Goal: Information Seeking & Learning: Check status

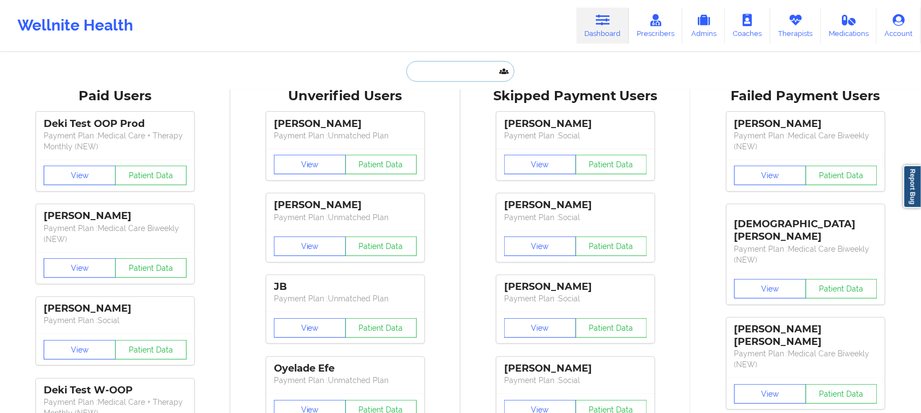
click at [467, 75] on input "text" at bounding box center [460, 71] width 108 height 21
paste input "[EMAIL_ADDRESS][DOMAIN_NAME]"
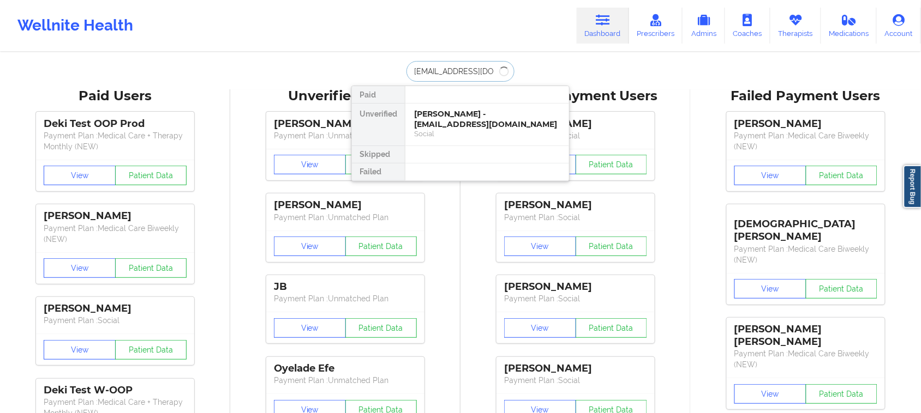
type input "[EMAIL_ADDRESS][DOMAIN_NAME]"
click at [498, 112] on div "[PERSON_NAME] - [EMAIL_ADDRESS][DOMAIN_NAME]" at bounding box center [487, 119] width 146 height 20
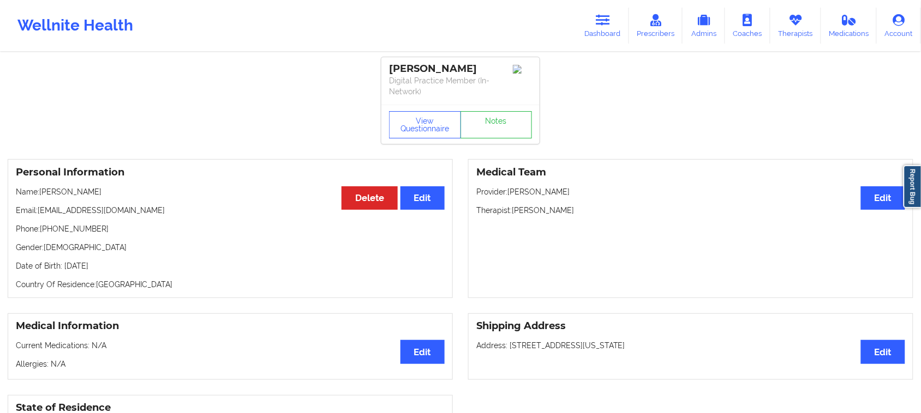
click at [576, 28] on div "Wellnite Health Dashboard Prescribers Admins Coaches Therapists Medications Acc…" at bounding box center [460, 26] width 921 height 44
click at [604, 27] on link "Dashboard" at bounding box center [603, 26] width 52 height 36
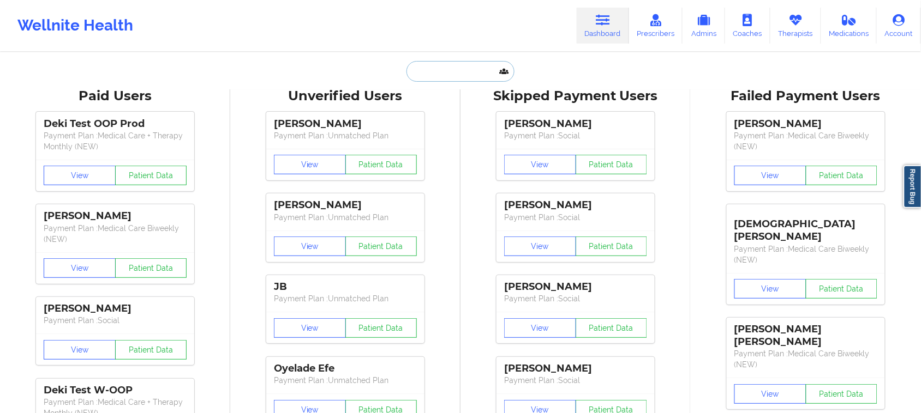
click at [461, 65] on input "text" at bounding box center [460, 71] width 108 height 21
paste input "[EMAIL_ADDRESS][DOMAIN_NAME]"
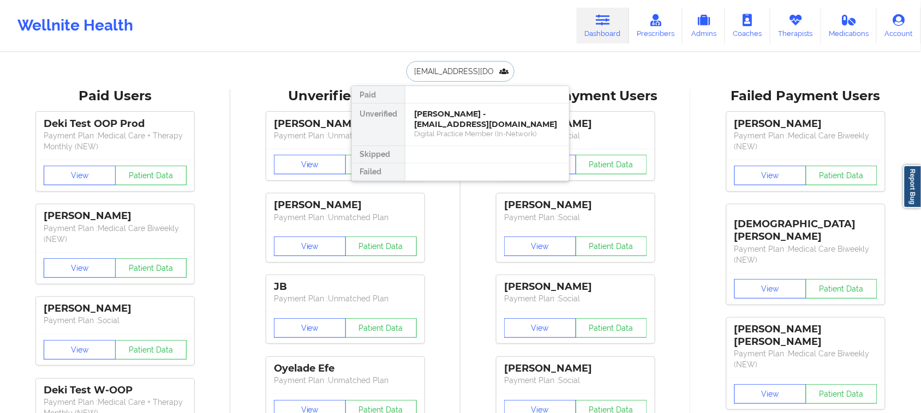
type input "[EMAIL_ADDRESS][DOMAIN_NAME]"
click at [446, 129] on div "Social" at bounding box center [487, 133] width 146 height 9
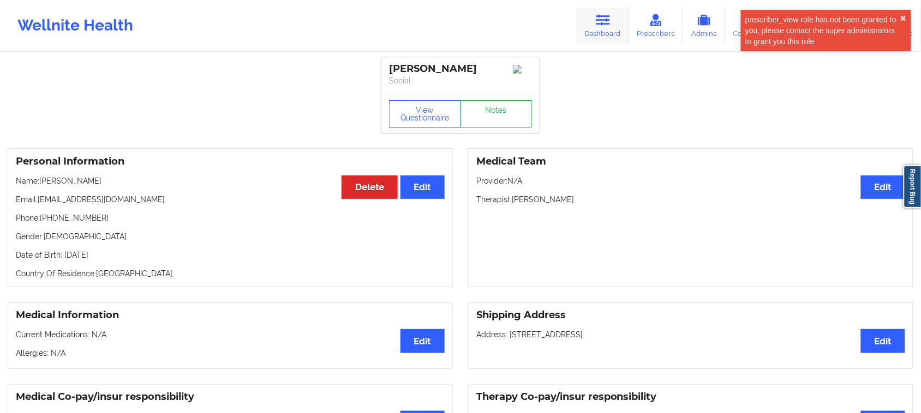
click at [598, 31] on link "Dashboard" at bounding box center [603, 26] width 52 height 36
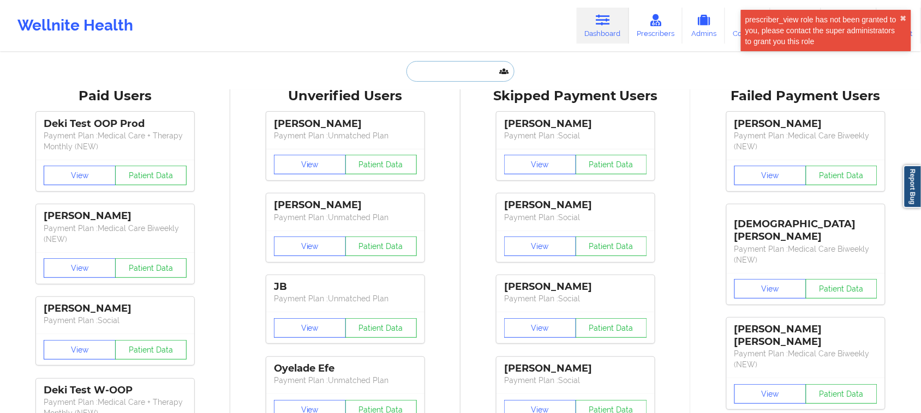
click at [472, 69] on input "text" at bounding box center [460, 71] width 108 height 21
paste input "[EMAIL_ADDRESS][DOMAIN_NAME]"
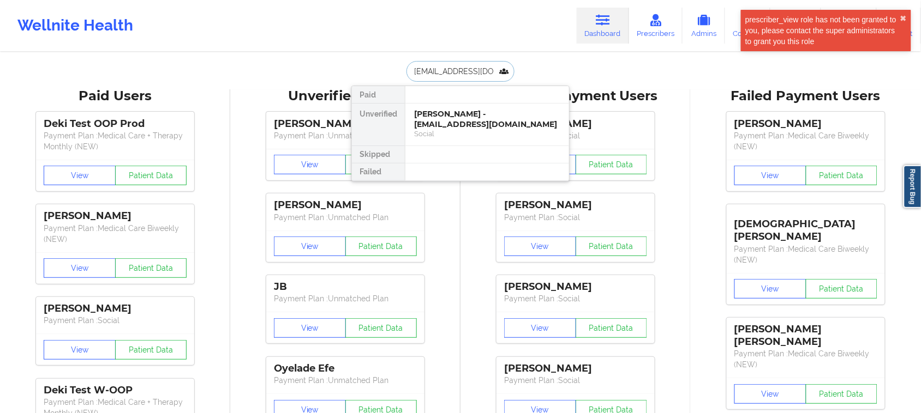
type input "[EMAIL_ADDRESS][DOMAIN_NAME]"
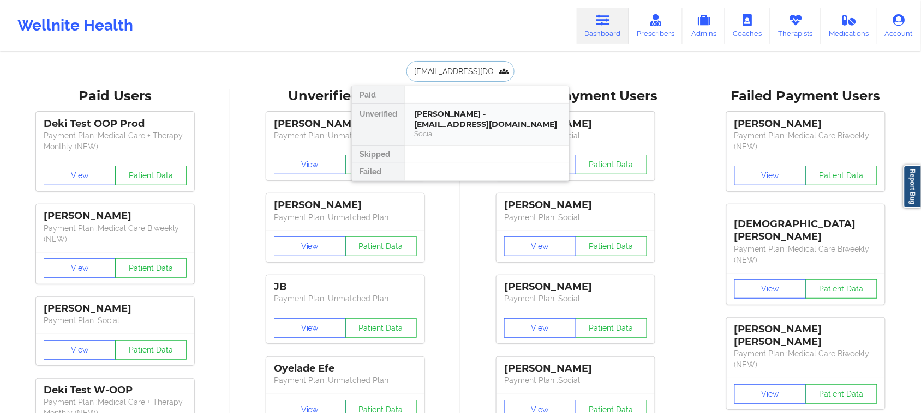
click at [458, 130] on div "Social" at bounding box center [487, 133] width 146 height 9
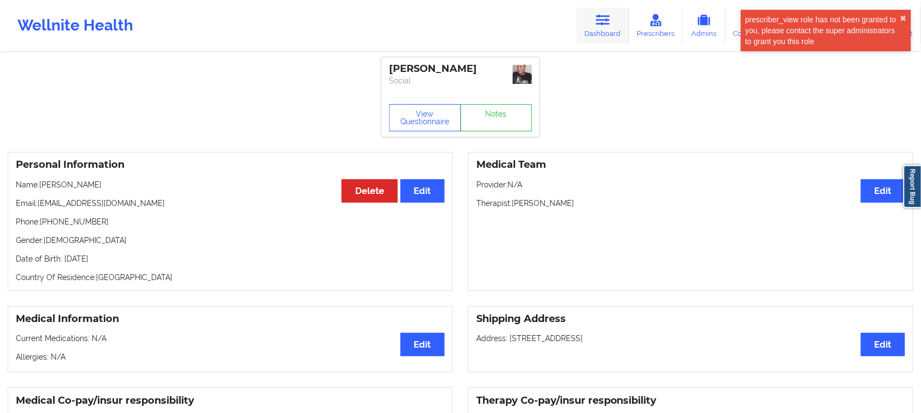
click at [619, 28] on link "Dashboard" at bounding box center [603, 26] width 52 height 36
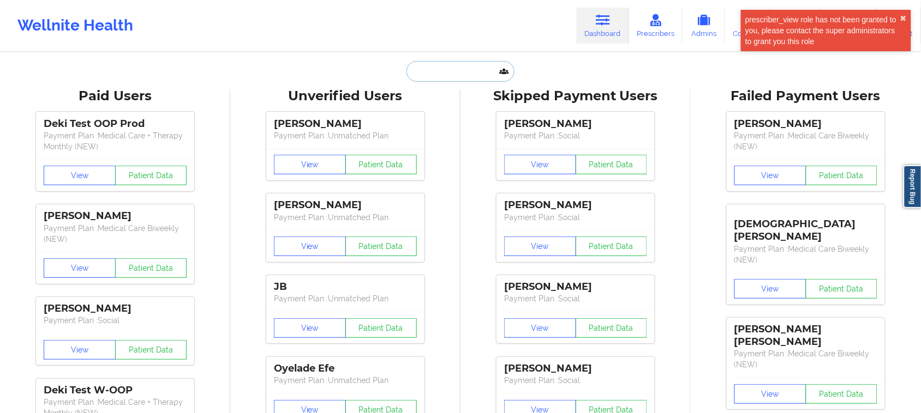
click at [482, 78] on input "text" at bounding box center [460, 71] width 108 height 21
paste input "[EMAIL_ADDRESS][DOMAIN_NAME]"
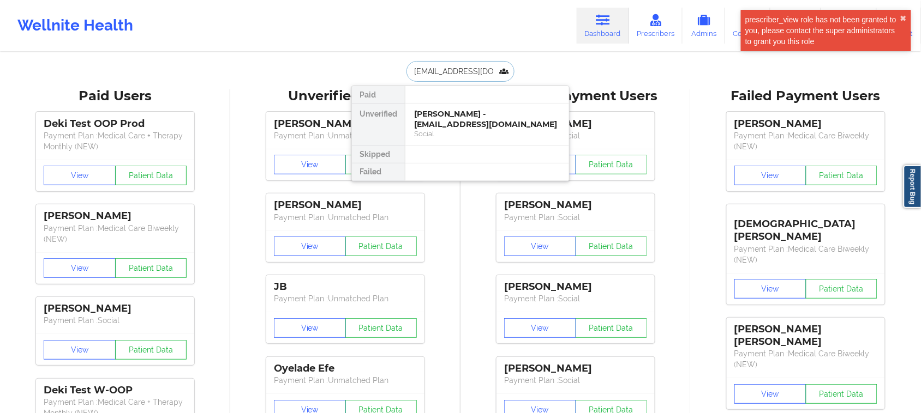
type input "[EMAIL_ADDRESS][DOMAIN_NAME]"
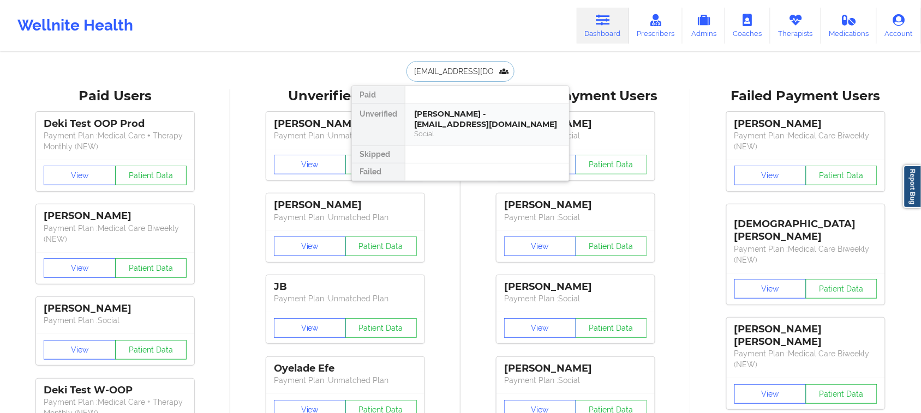
click at [473, 129] on div "Social" at bounding box center [487, 133] width 146 height 9
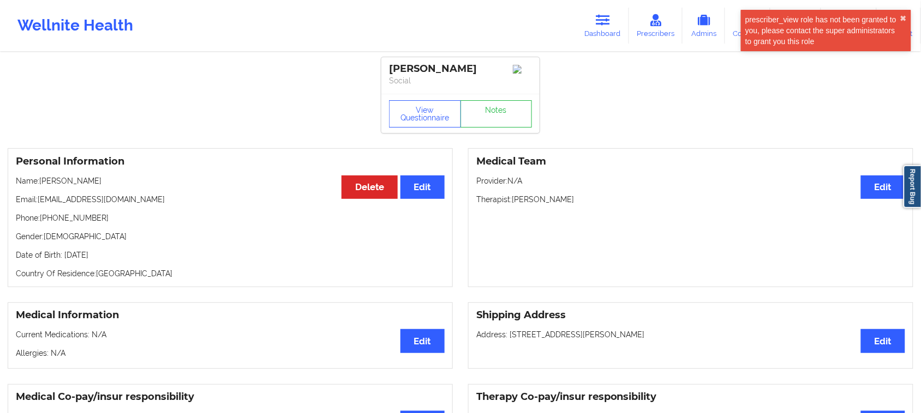
drag, startPoint x: 138, startPoint y: 260, endPoint x: 71, endPoint y: 260, distance: 66.5
click at [62, 260] on p "Date of Birth: [DEMOGRAPHIC_DATA]" at bounding box center [230, 255] width 429 height 11
click at [134, 260] on p "Date of Birth: [DEMOGRAPHIC_DATA]" at bounding box center [230, 255] width 429 height 11
drag, startPoint x: 589, startPoint y: 30, endPoint x: 572, endPoint y: 44, distance: 22.1
click at [588, 30] on link "Dashboard" at bounding box center [603, 26] width 52 height 36
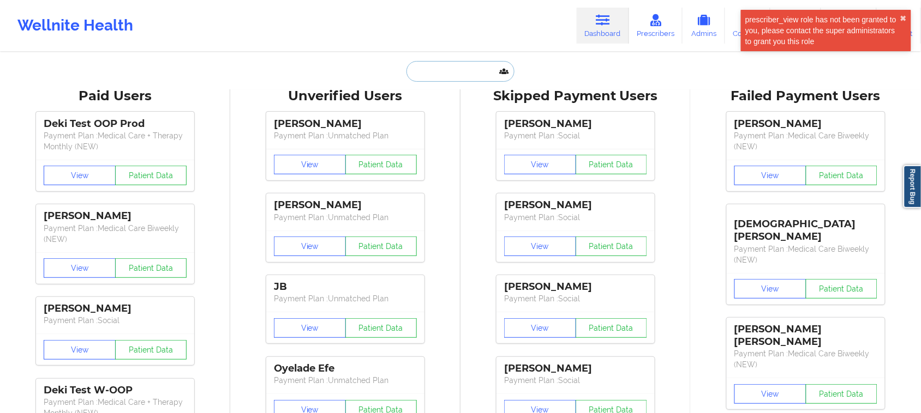
click at [467, 70] on input "text" at bounding box center [460, 71] width 108 height 21
paste input "[EMAIL_ADDRESS][DOMAIN_NAME]"
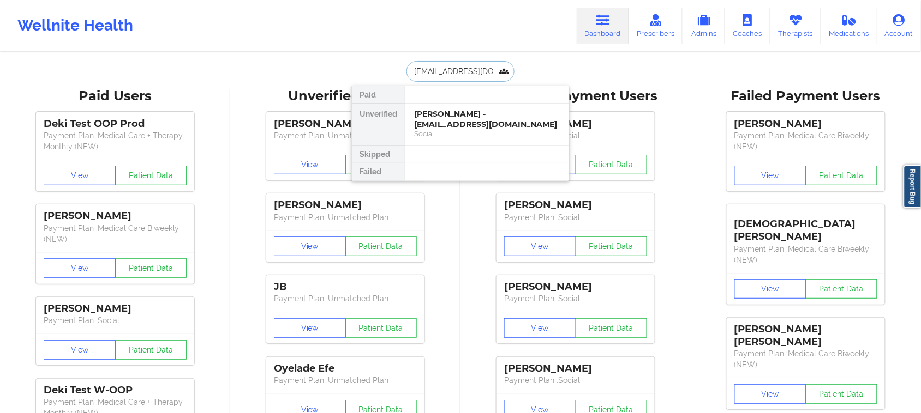
type input "[EMAIL_ADDRESS][DOMAIN_NAME]"
click at [461, 118] on div "[PERSON_NAME] - [EMAIL_ADDRESS][DOMAIN_NAME]" at bounding box center [487, 119] width 146 height 20
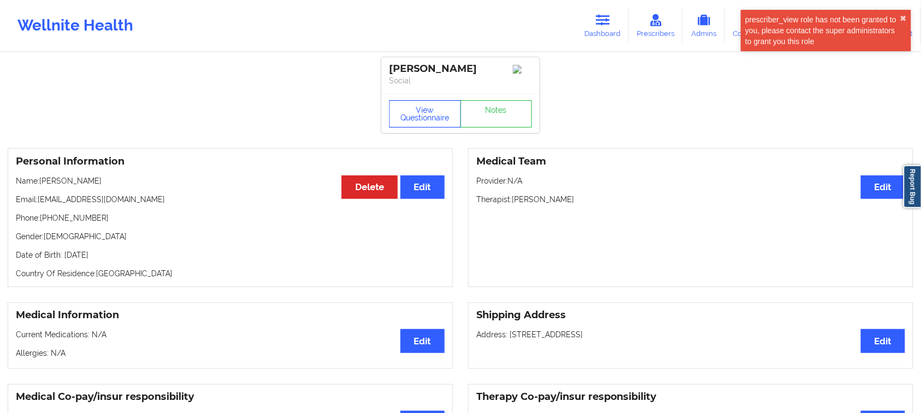
click at [427, 115] on button "View Questionnaire" at bounding box center [425, 113] width 72 height 27
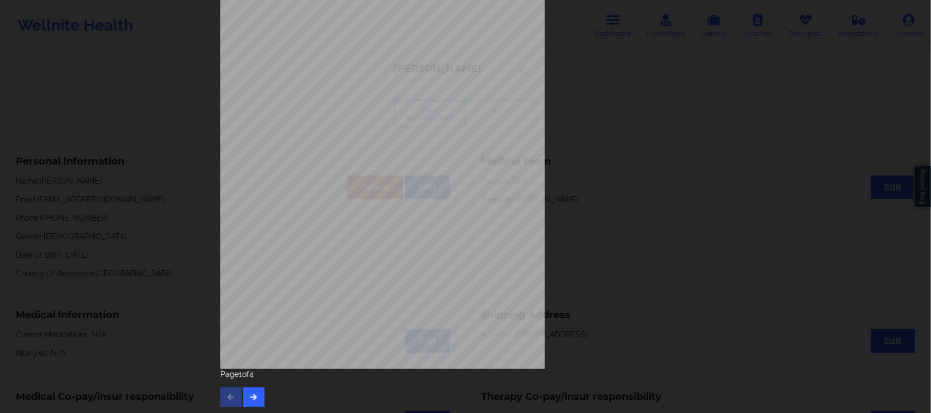
scroll to position [106, 0]
click at [245, 331] on button "button" at bounding box center [253, 397] width 21 height 20
click at [253, 331] on icon "button" at bounding box center [253, 396] width 9 height 7
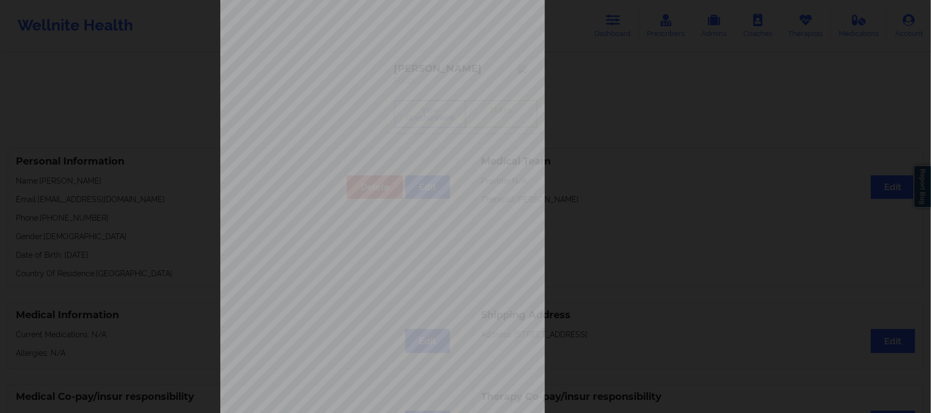
scroll to position [0, 0]
